Goal: Find specific page/section: Find specific page/section

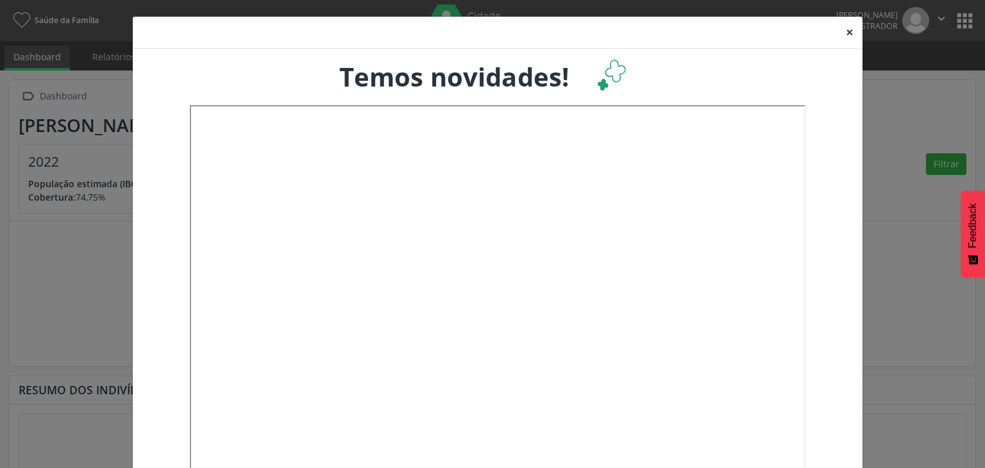
drag, startPoint x: 843, startPoint y: 35, endPoint x: 764, endPoint y: 37, distance: 79.5
click at [844, 35] on button "×" at bounding box center [850, 32] width 26 height 31
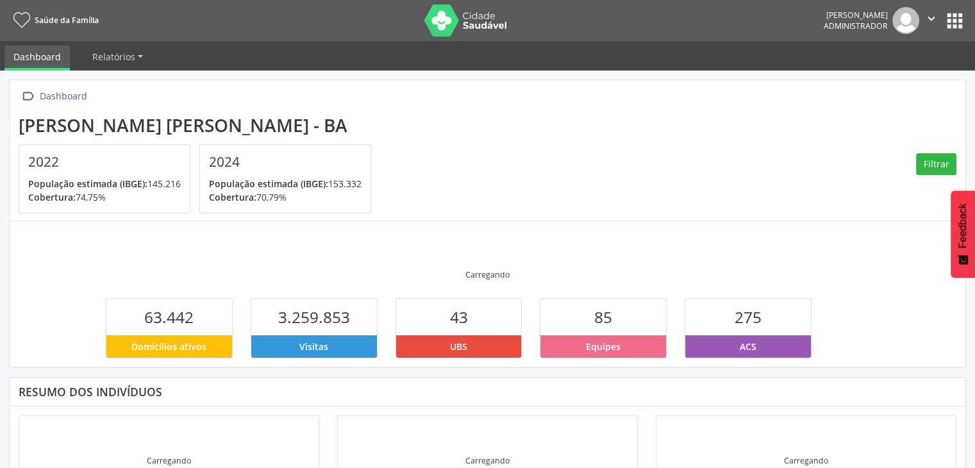
click at [952, 17] on button "apps" at bounding box center [955, 21] width 22 height 22
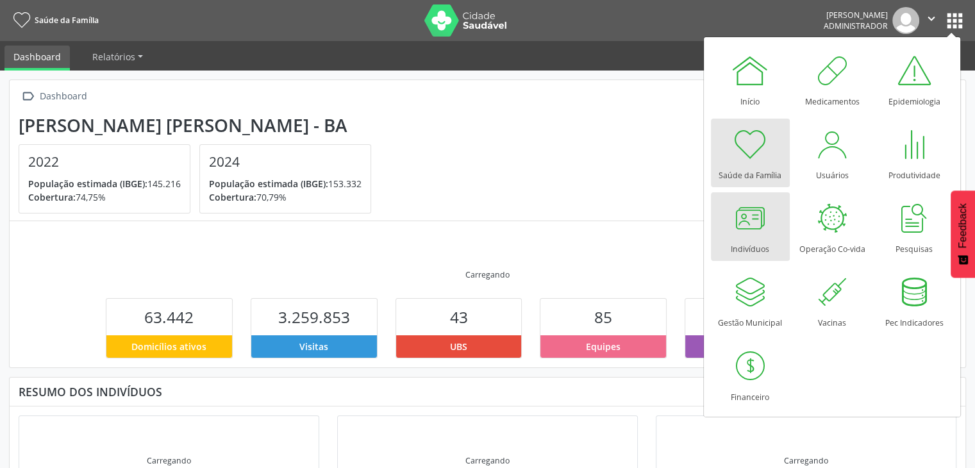
click at [731, 231] on div at bounding box center [750, 218] width 38 height 38
click at [757, 224] on div at bounding box center [750, 218] width 38 height 38
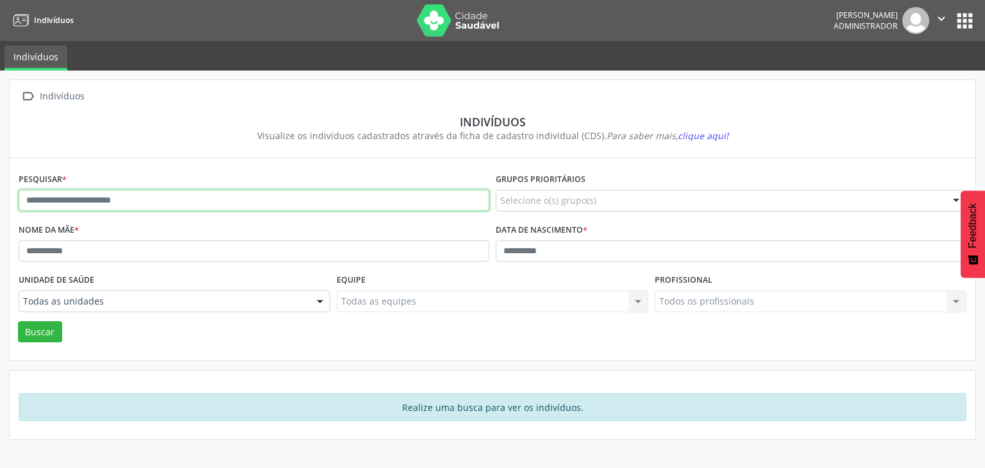
click at [257, 199] on input "text" at bounding box center [254, 201] width 471 height 22
